Goal: Transaction & Acquisition: Purchase product/service

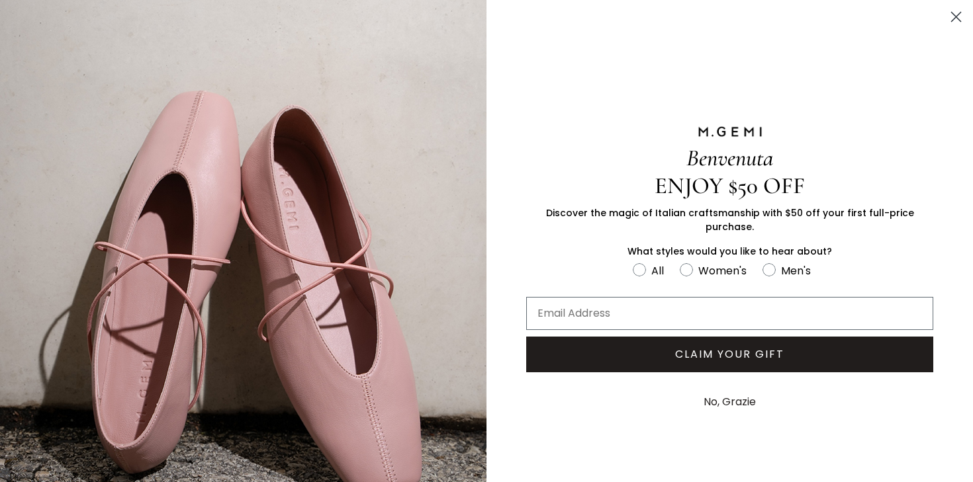
click at [744, 396] on button "No, Grazie" at bounding box center [730, 402] width 66 height 33
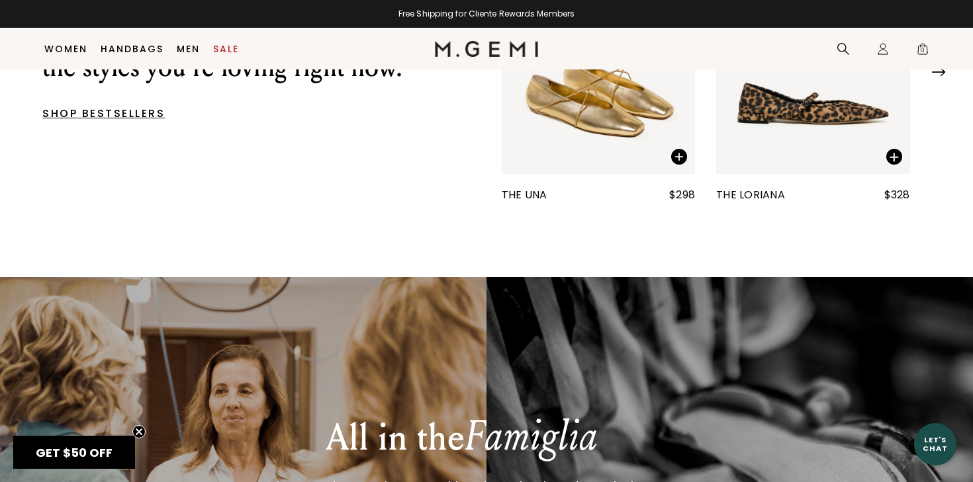
scroll to position [420, 0]
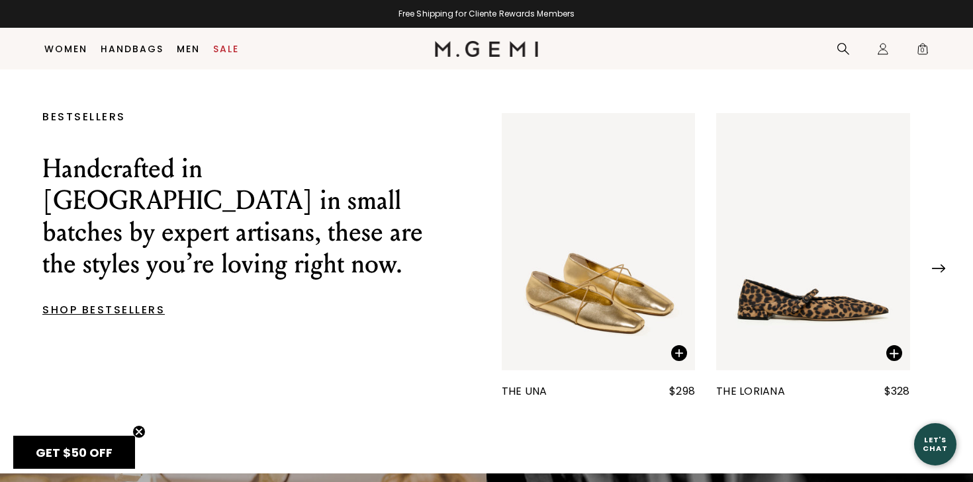
click at [588, 320] on img "1 / 25" at bounding box center [599, 242] width 194 height 258
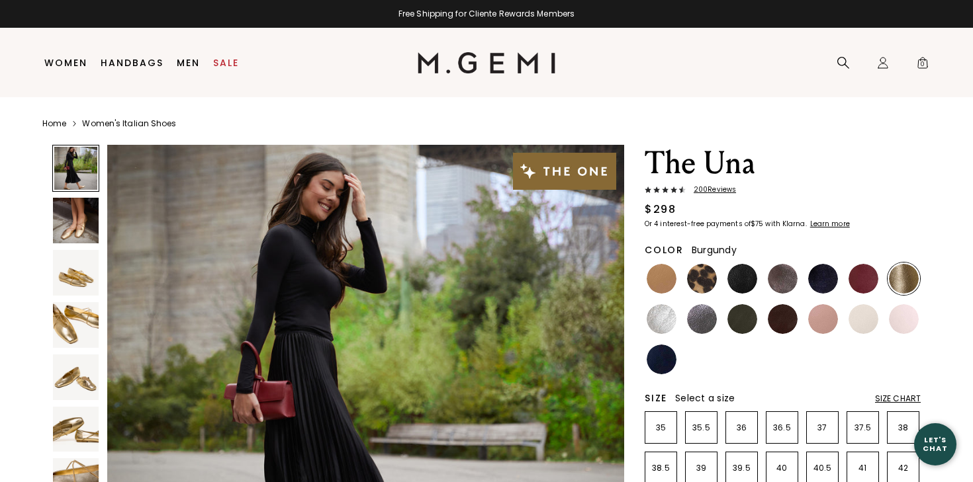
click at [883, 282] on ul at bounding box center [782, 319] width 276 height 113
click at [853, 282] on img at bounding box center [863, 279] width 30 height 30
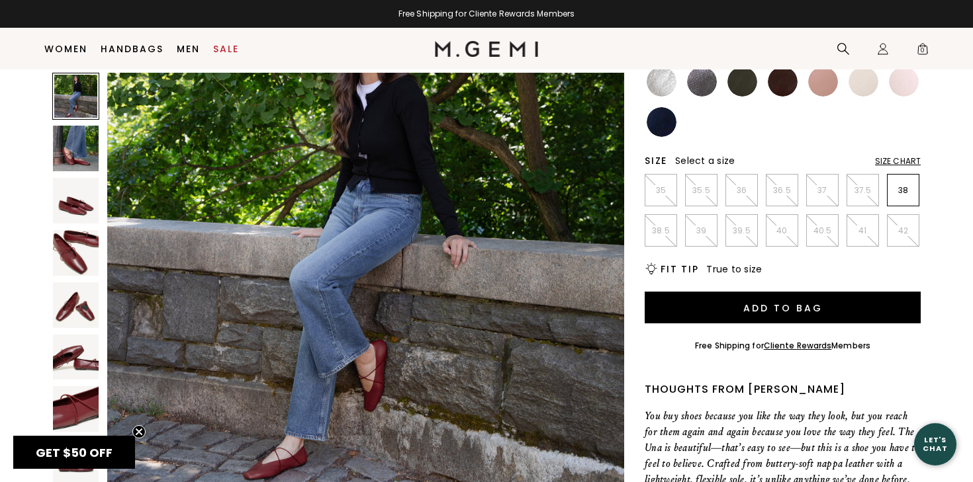
scroll to position [176, 0]
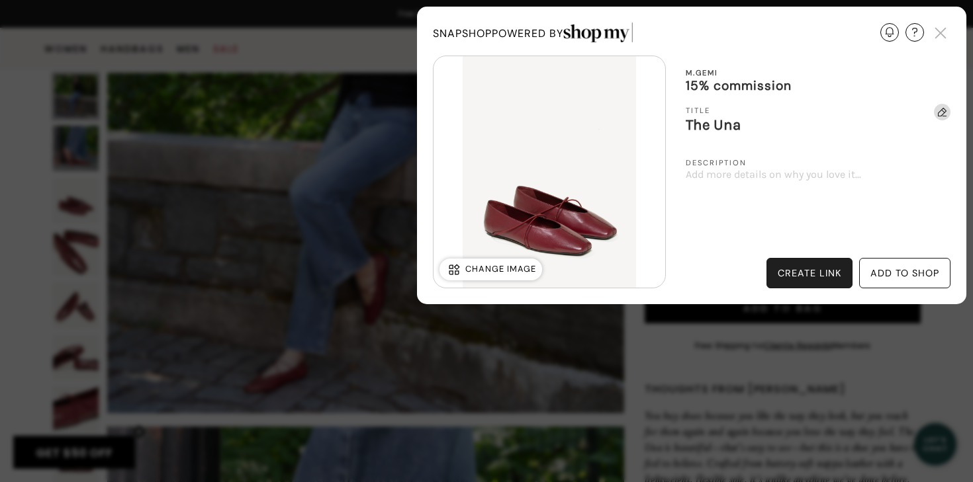
click at [816, 275] on div "create link" at bounding box center [809, 273] width 64 height 11
